Goal: Check status: Check status

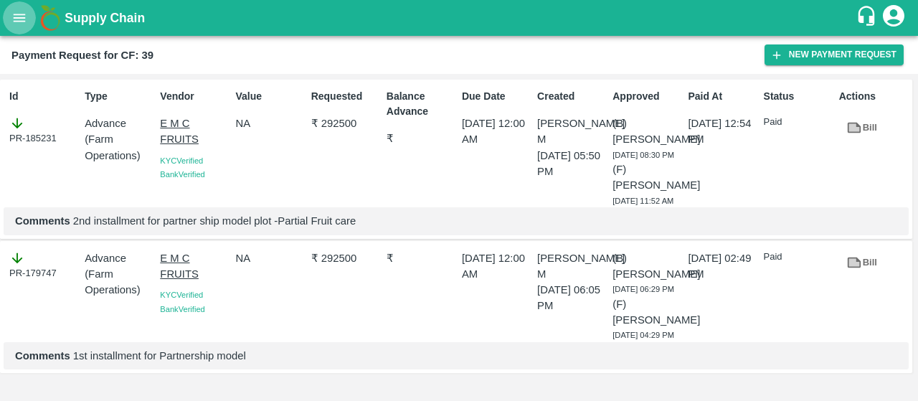
click at [24, 18] on icon "open drawer" at bounding box center [20, 18] width 12 height 8
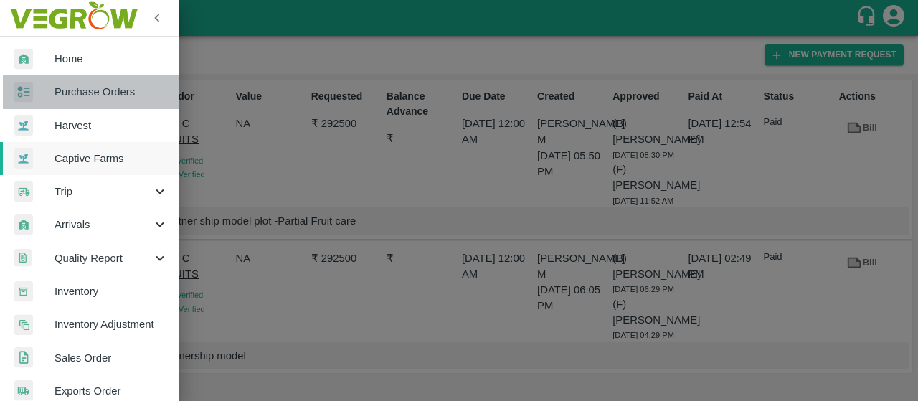
click at [111, 90] on span "Purchase Orders" at bounding box center [111, 92] width 113 height 16
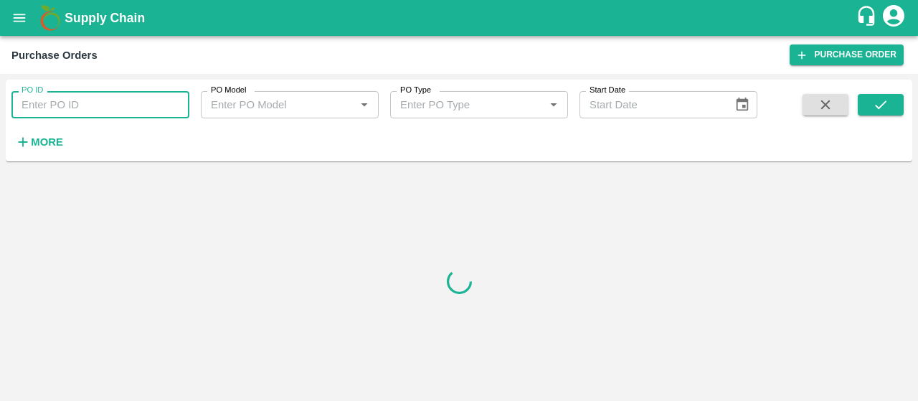
click at [71, 101] on input "PO ID" at bounding box center [100, 104] width 178 height 27
type input "81089"
drag, startPoint x: 894, startPoint y: 93, endPoint x: 876, endPoint y: 103, distance: 20.6
click at [876, 103] on div "PO ID 81089 PO ID PO Model PO Model   * PO Type PO Type   * Start Date Start Da…" at bounding box center [459, 120] width 907 height 70
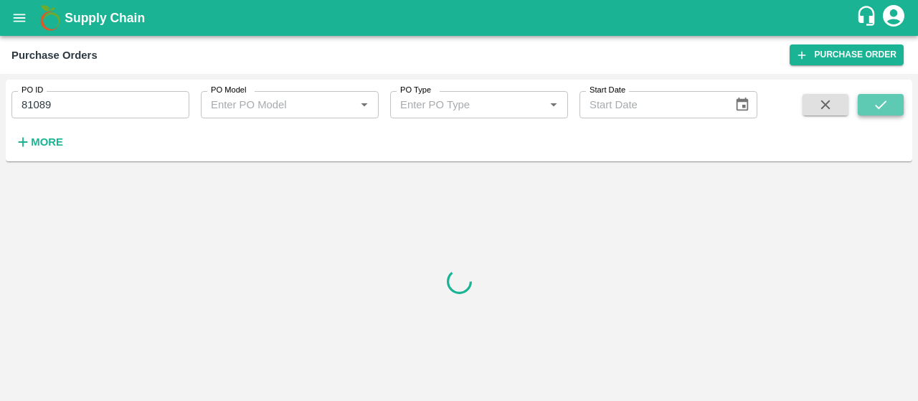
click at [876, 103] on icon "submit" at bounding box center [881, 105] width 16 height 16
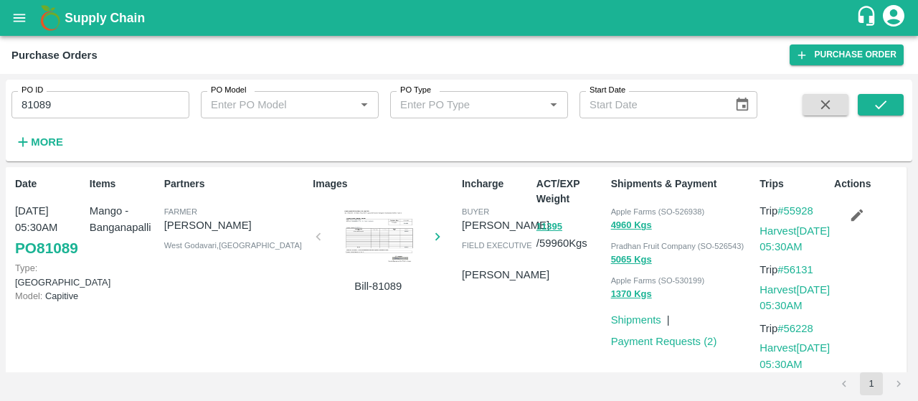
scroll to position [24, 0]
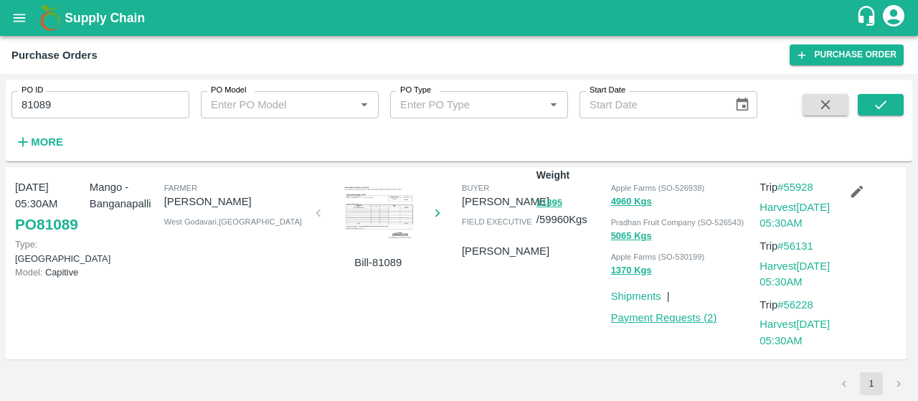
click at [648, 323] on link "Payment Requests ( 2 )" at bounding box center [664, 317] width 106 height 11
